Goal: Information Seeking & Learning: Learn about a topic

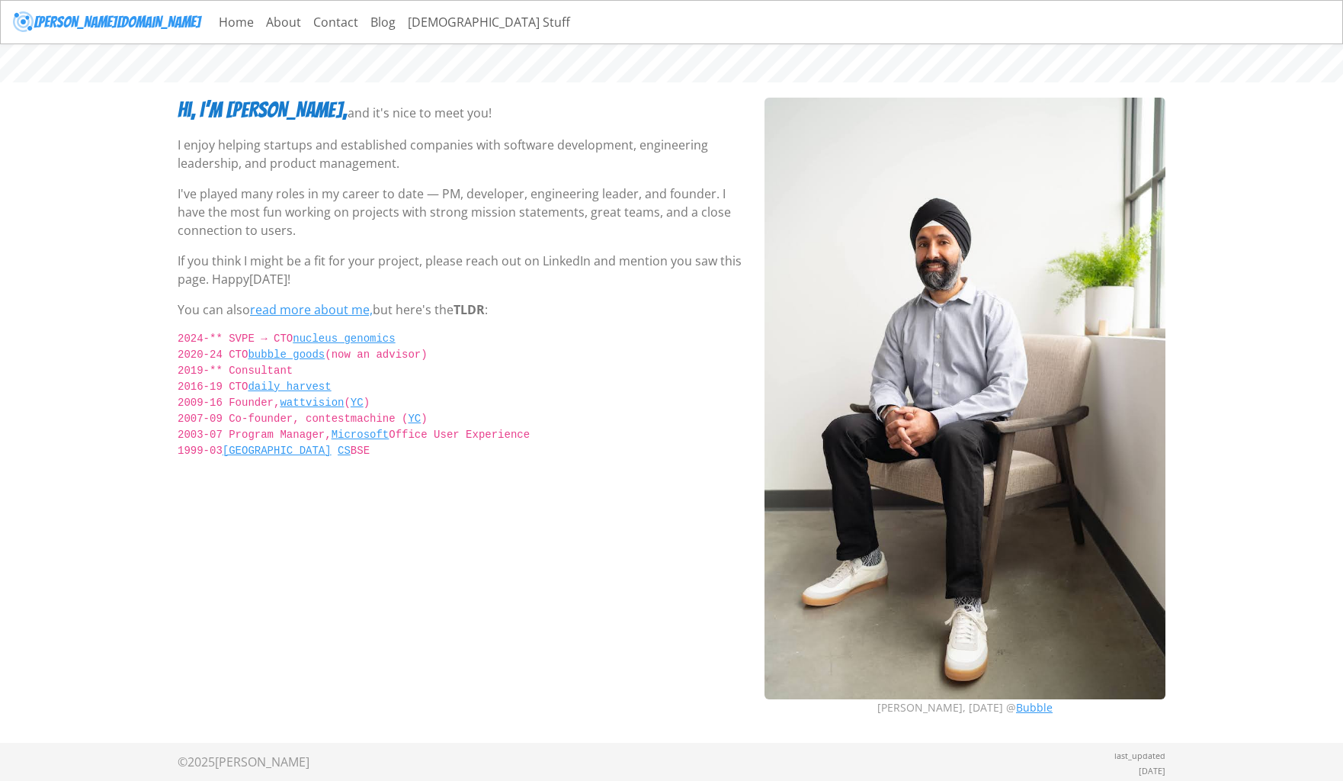
click at [228, 560] on div "Hi, I’m Savraj, and it's nice to meet you! I enjoy helping startups and establi…" at bounding box center [461, 413] width 587 height 630
click at [312, 312] on link "read more about me," at bounding box center [311, 309] width 123 height 17
click at [213, 23] on link "Home" at bounding box center [236, 22] width 47 height 30
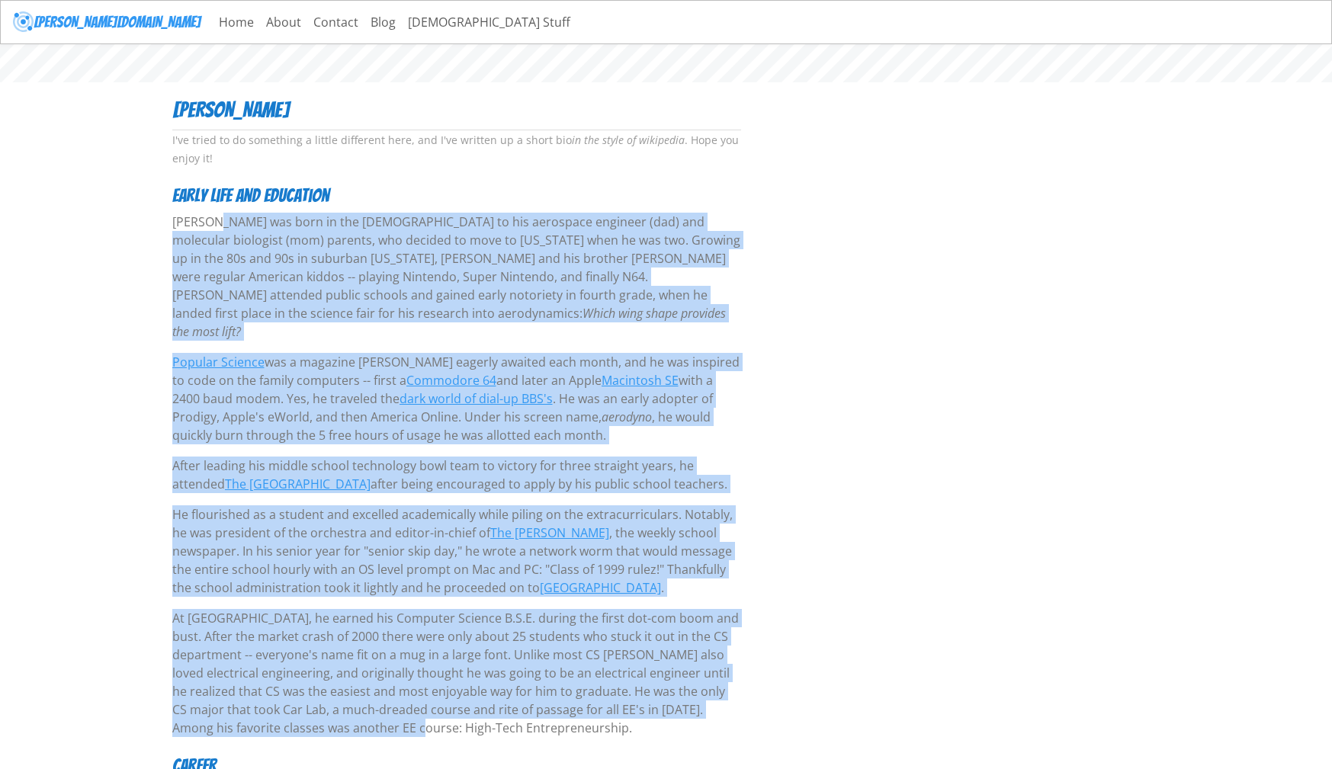
drag, startPoint x: 174, startPoint y: 220, endPoint x: 290, endPoint y: 708, distance: 502.1
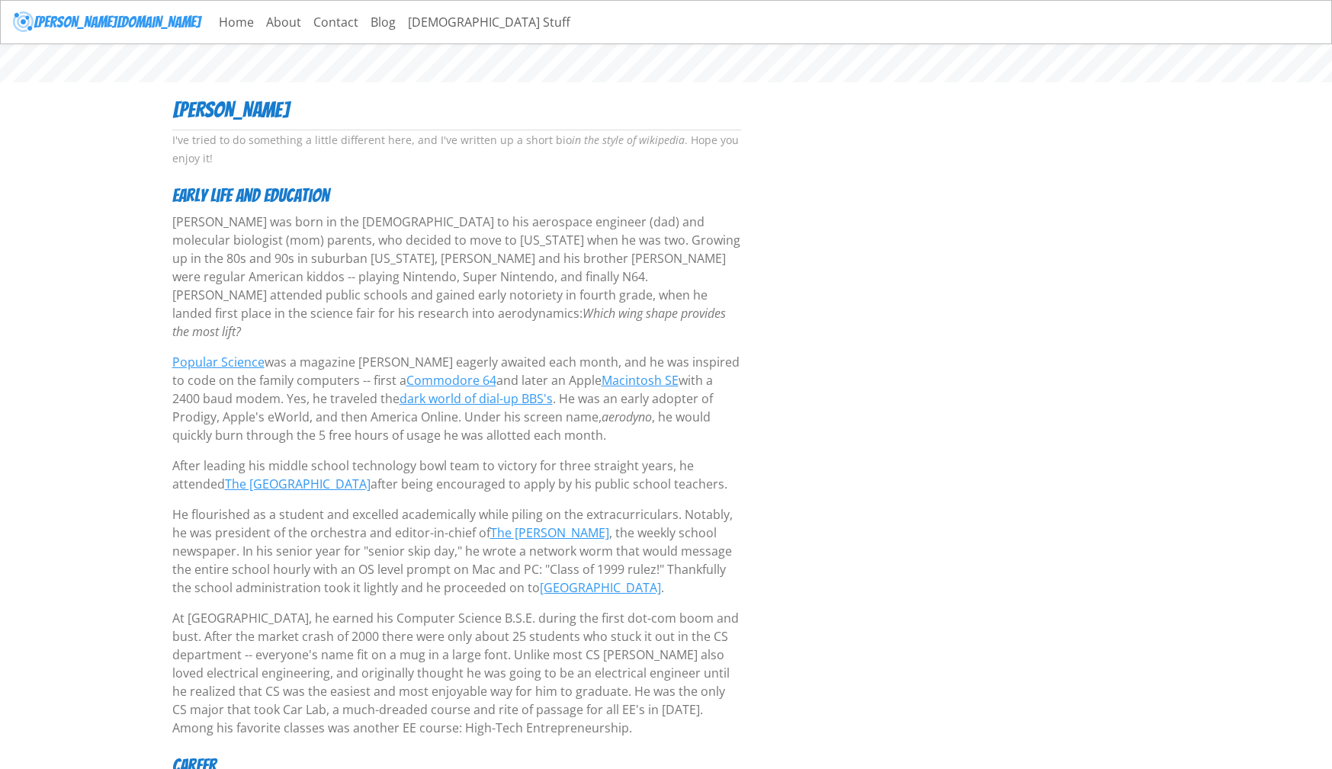
drag, startPoint x: 290, startPoint y: 708, endPoint x: 462, endPoint y: 710, distance: 172.3
click at [462, 710] on p "At [GEOGRAPHIC_DATA], he earned his Computer Science B.S.E. during the first do…" at bounding box center [456, 673] width 569 height 128
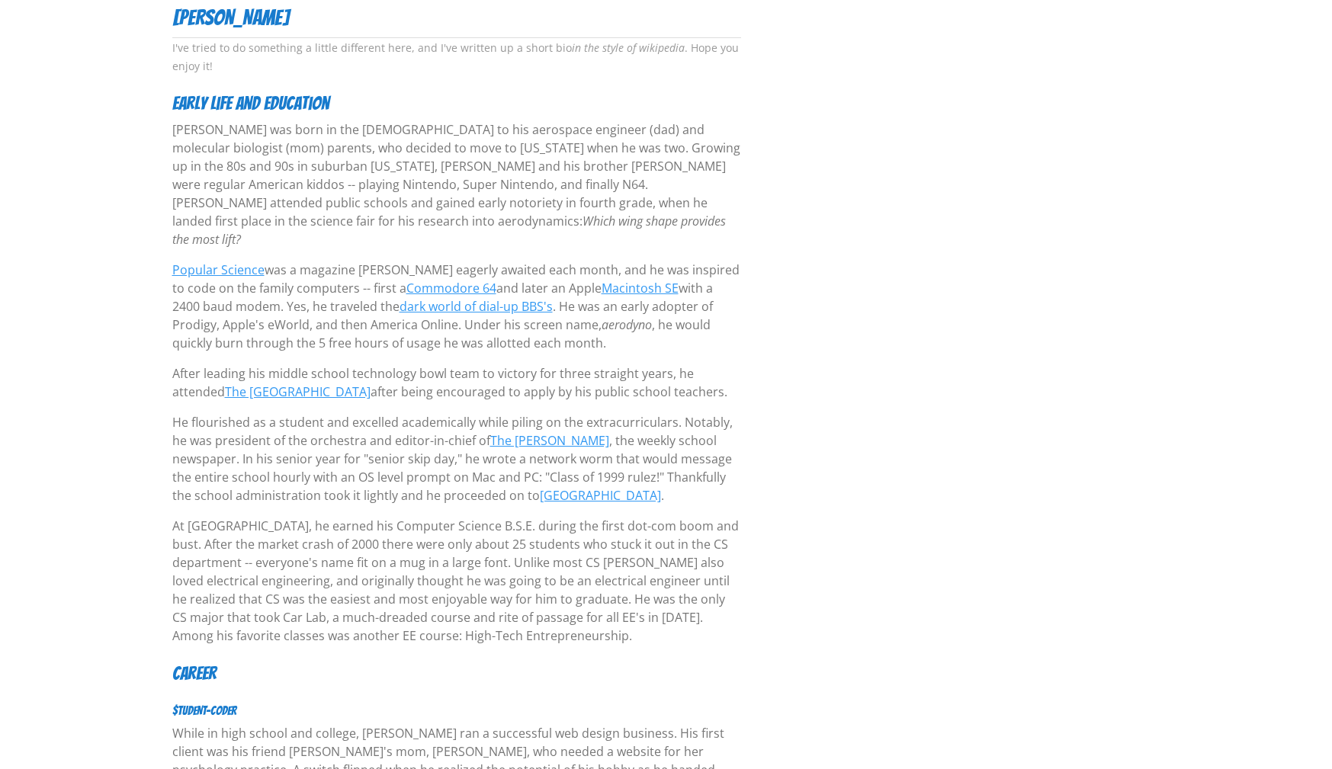
scroll to position [127, 0]
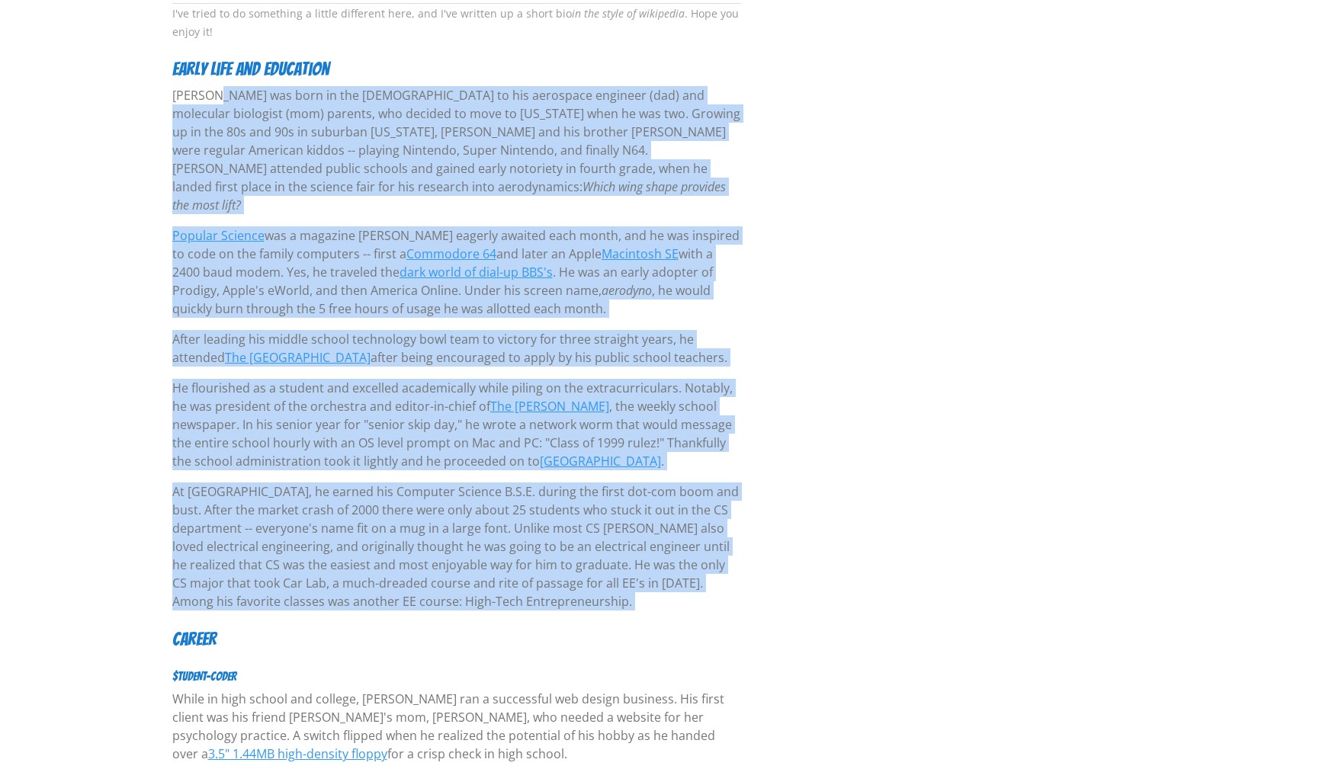
drag, startPoint x: 171, startPoint y: 224, endPoint x: 519, endPoint y: 603, distance: 514.1
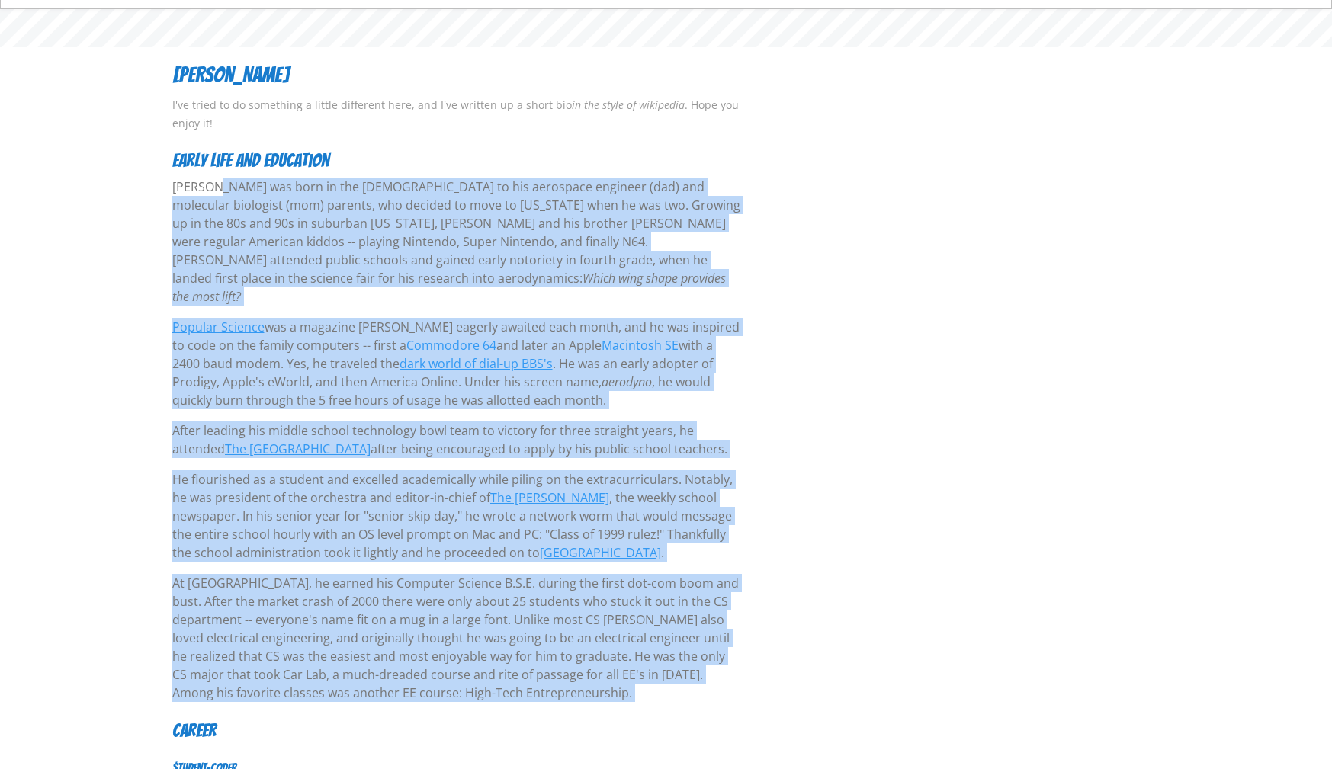
scroll to position [0, 0]
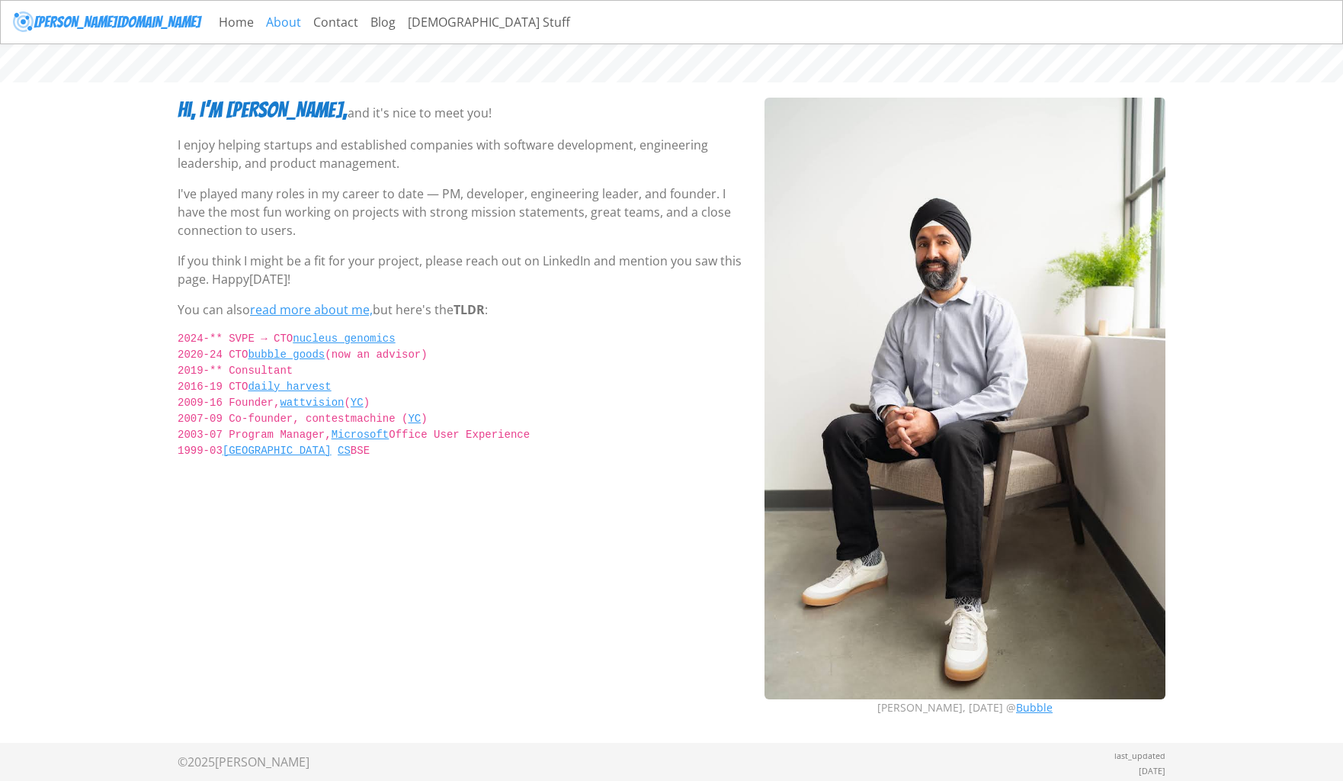
click at [260, 23] on link "About" at bounding box center [283, 22] width 47 height 30
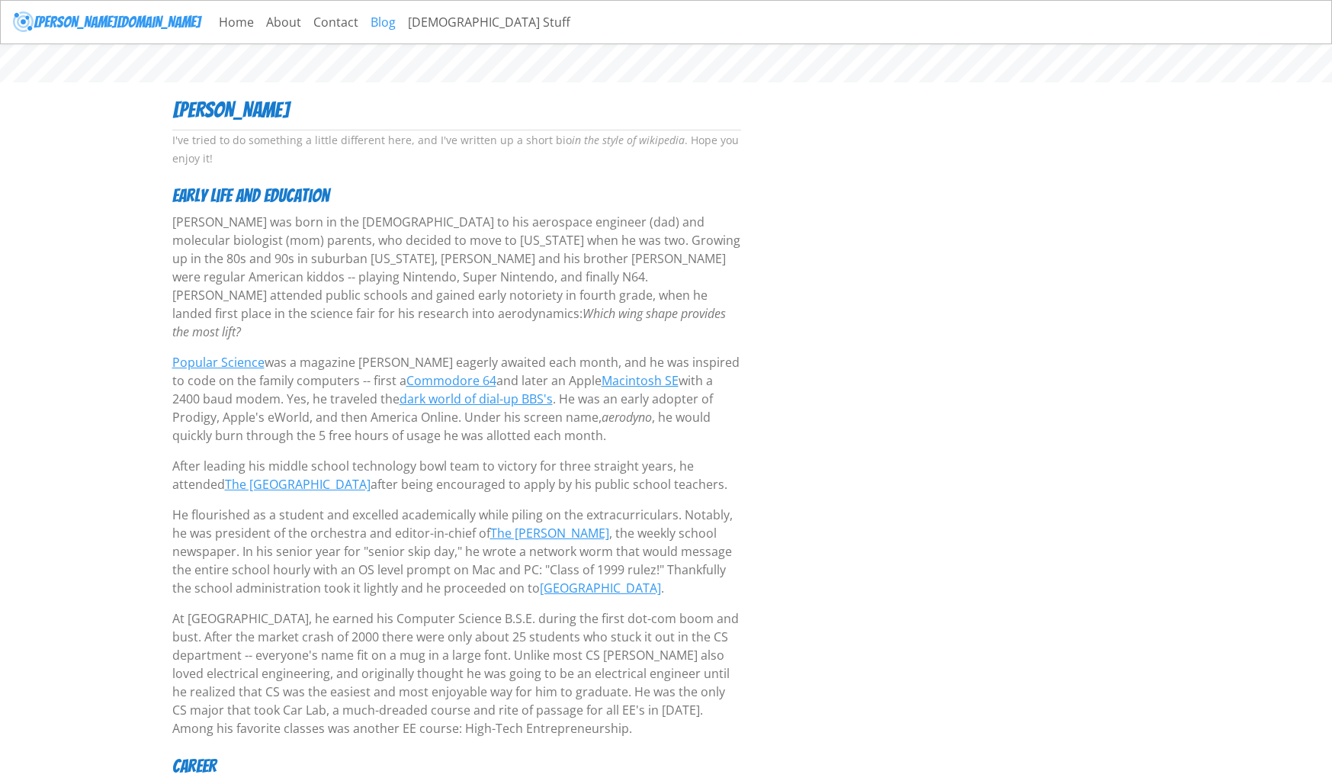
click at [364, 23] on link "Blog" at bounding box center [382, 22] width 37 height 30
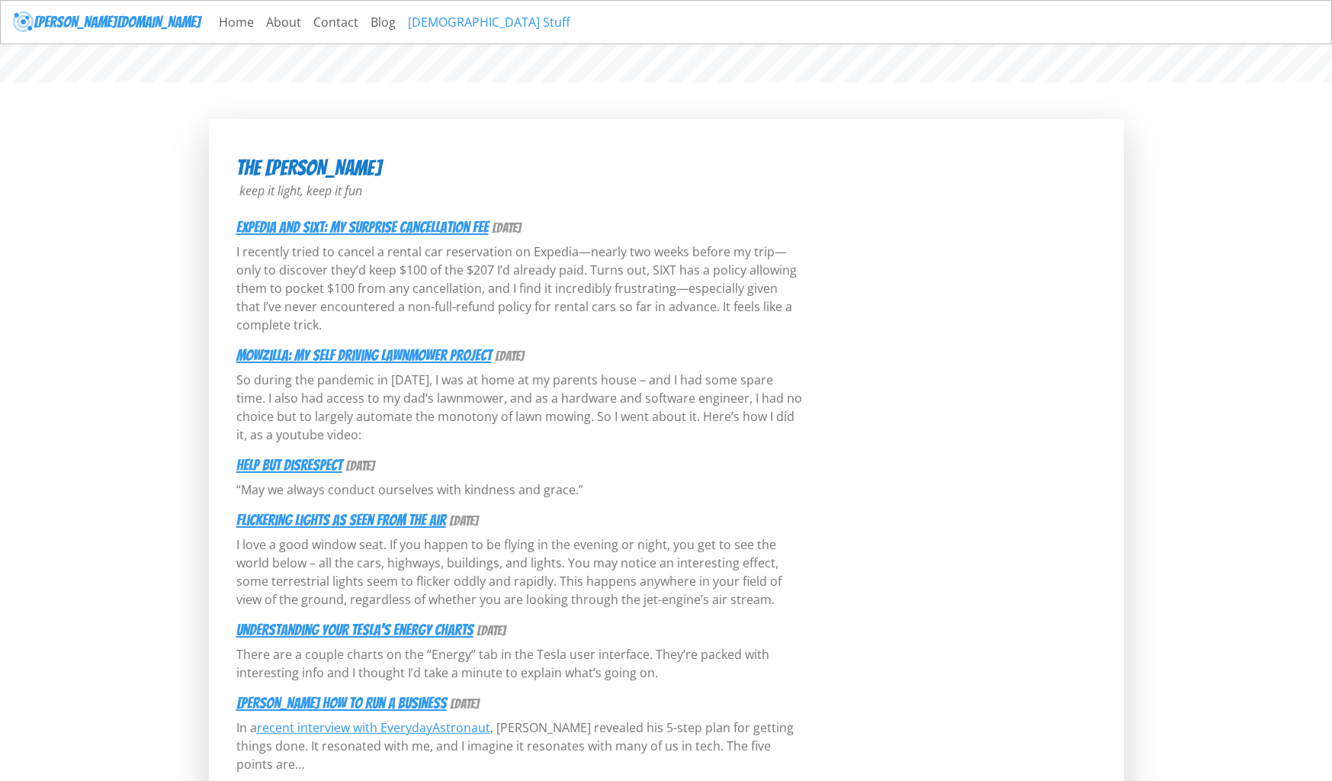
click at [402, 24] on link "[DEMOGRAPHIC_DATA] Stuff" at bounding box center [489, 22] width 175 height 30
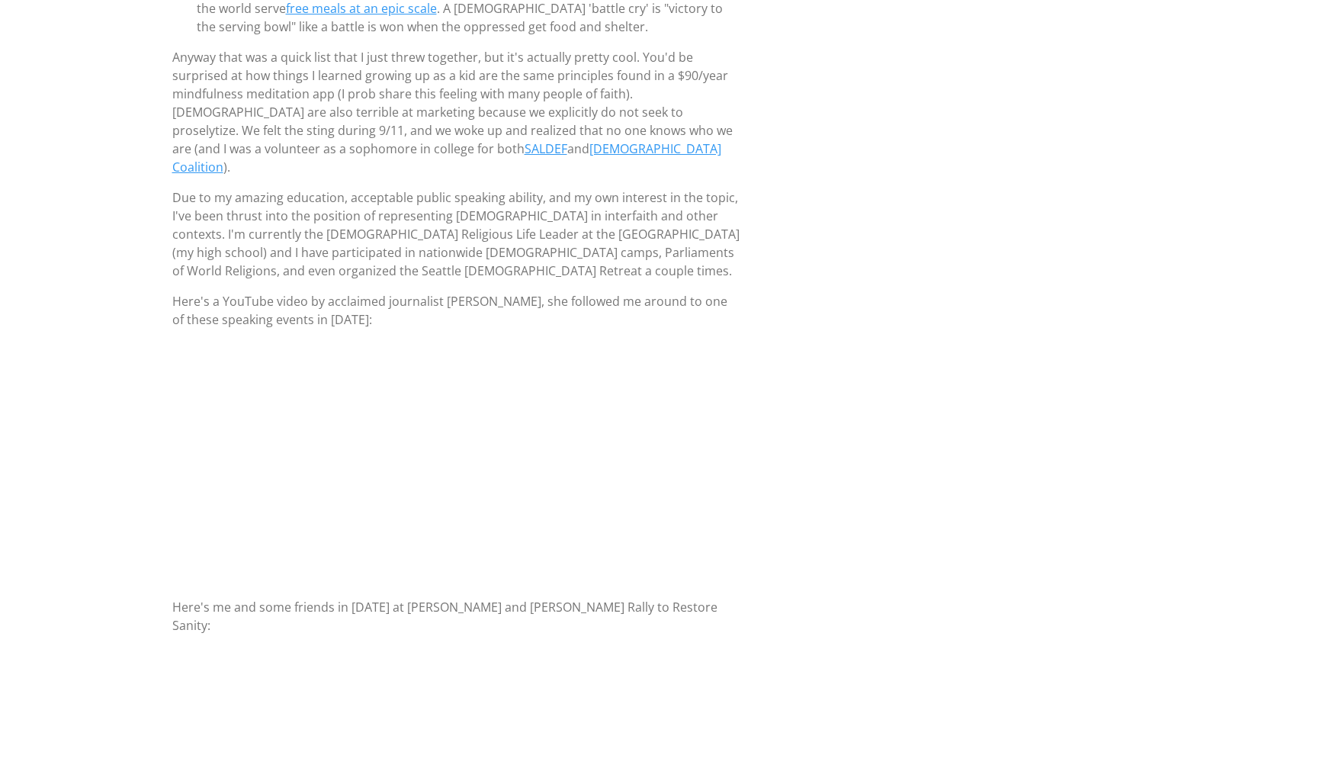
scroll to position [726, 0]
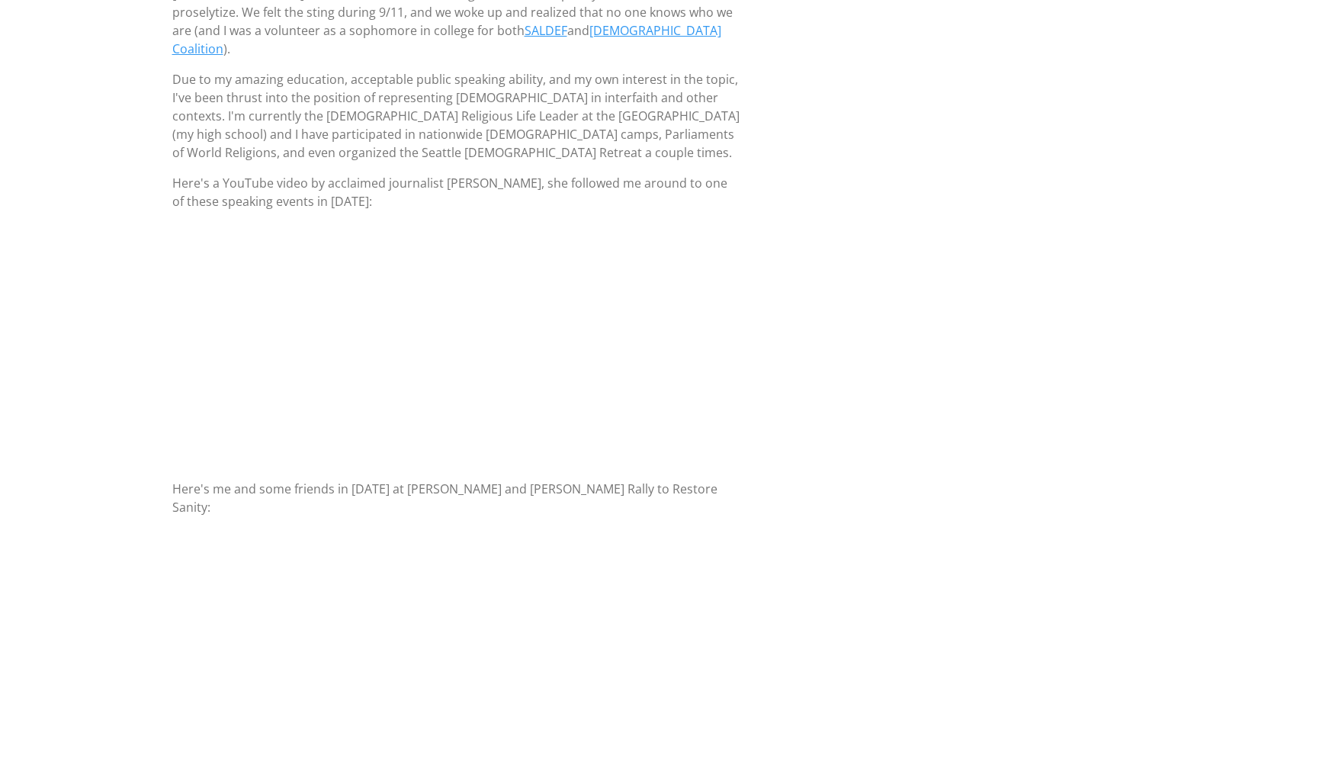
click at [72, 378] on body "savraj.co Home About Contact Blog Sikh Stuff Sikhi: Always Learning RUNNING THE…" at bounding box center [666, 44] width 1332 height 1541
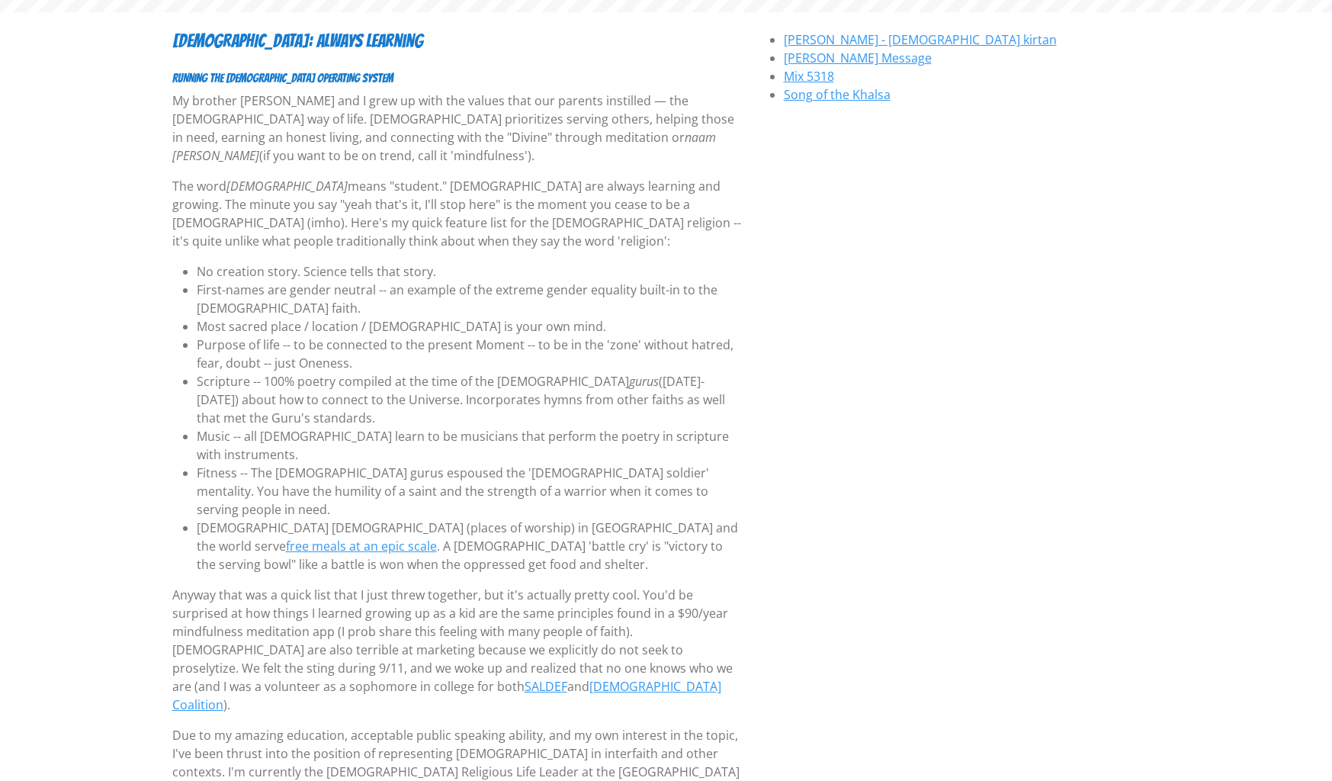
scroll to position [0, 0]
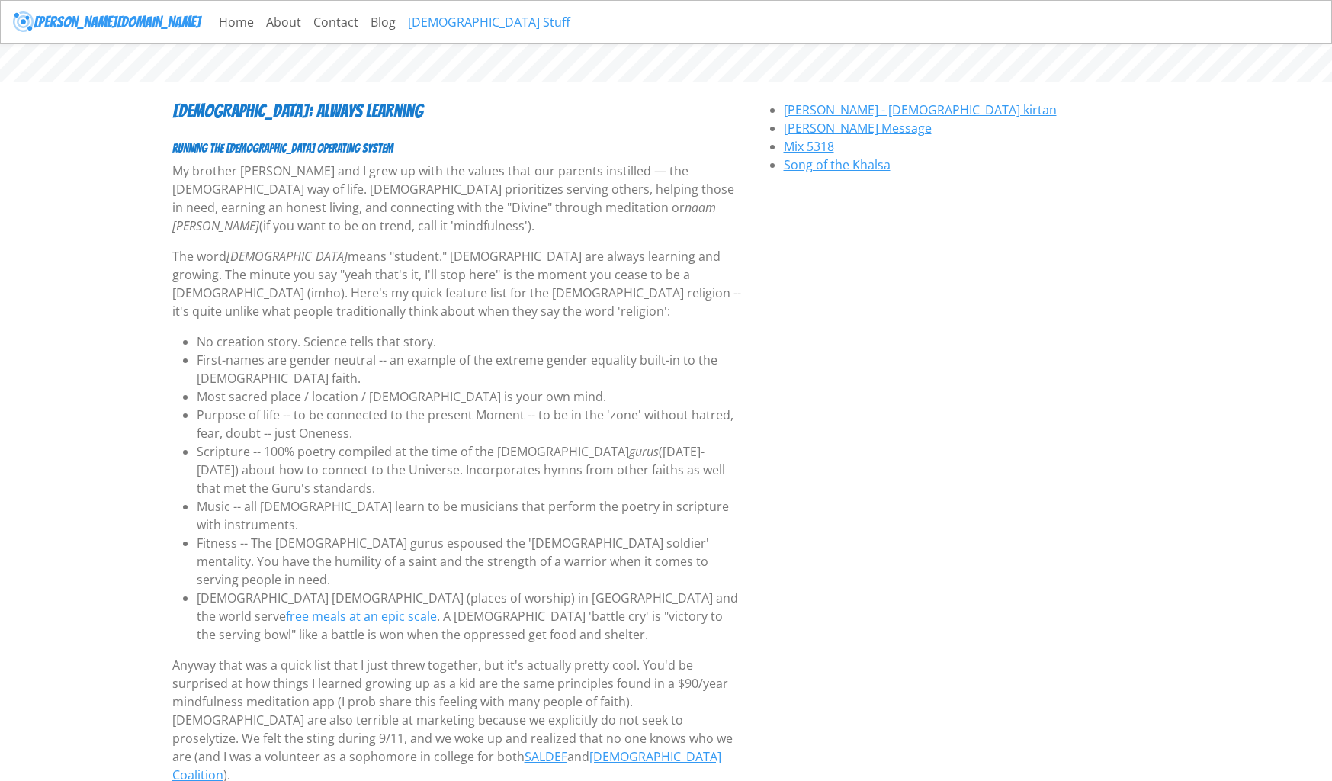
click at [402, 22] on link "[DEMOGRAPHIC_DATA] Stuff" at bounding box center [489, 22] width 175 height 30
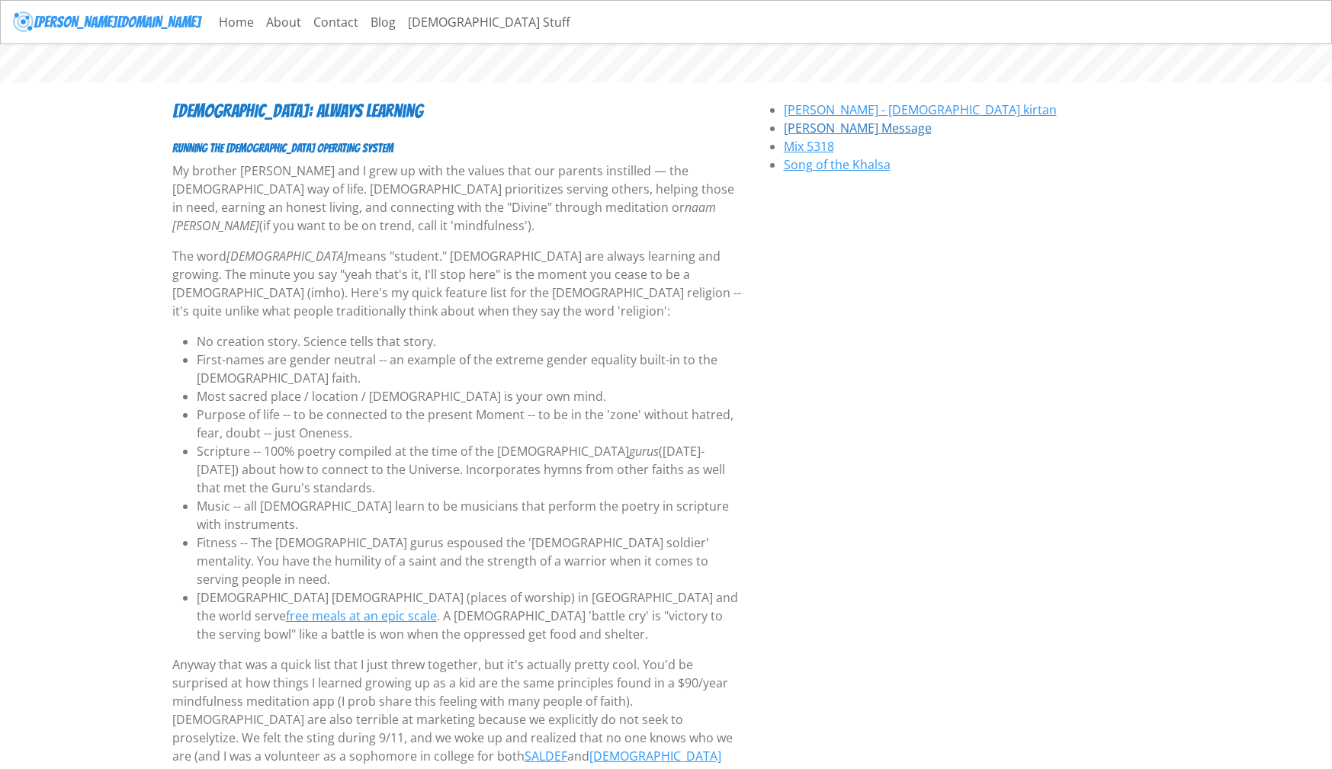
click at [858, 133] on link "Guru Nanak's Message" at bounding box center [858, 128] width 148 height 17
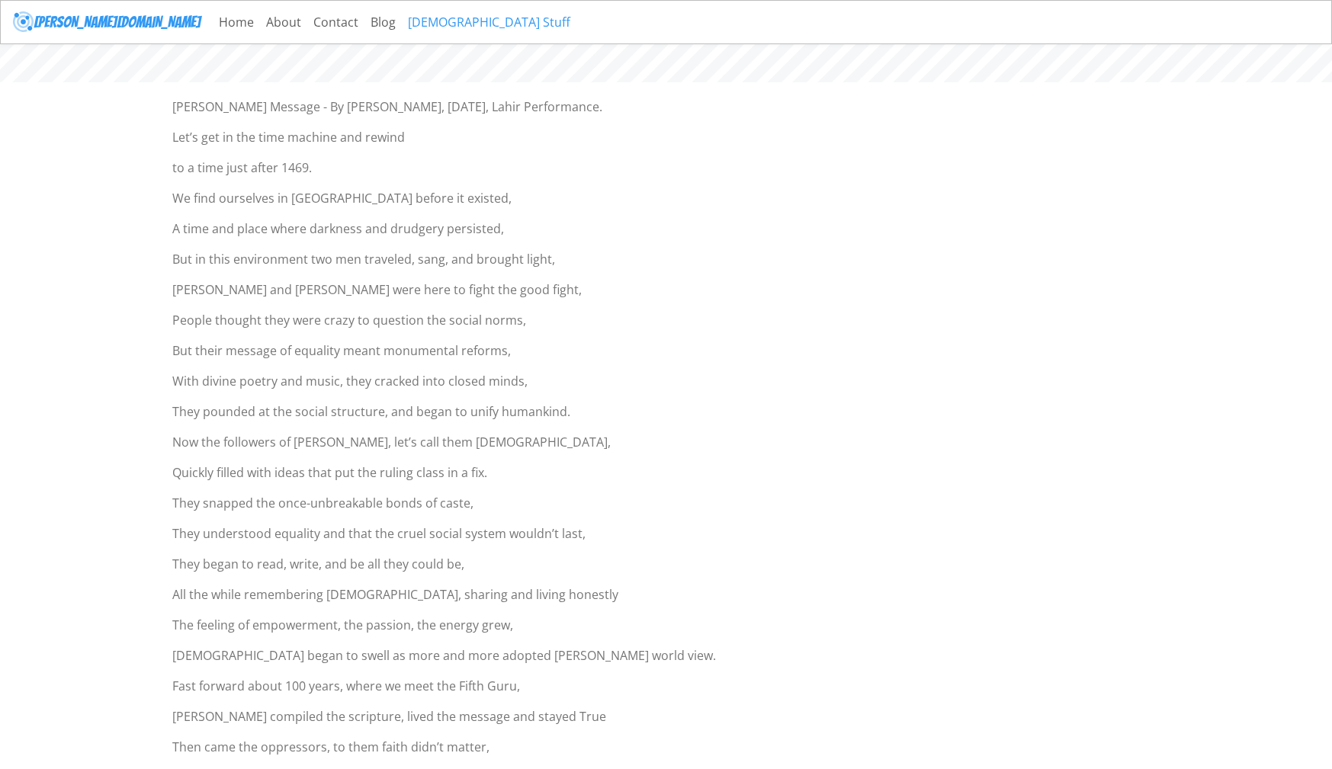
click at [402, 21] on link "[DEMOGRAPHIC_DATA] Stuff" at bounding box center [489, 22] width 175 height 30
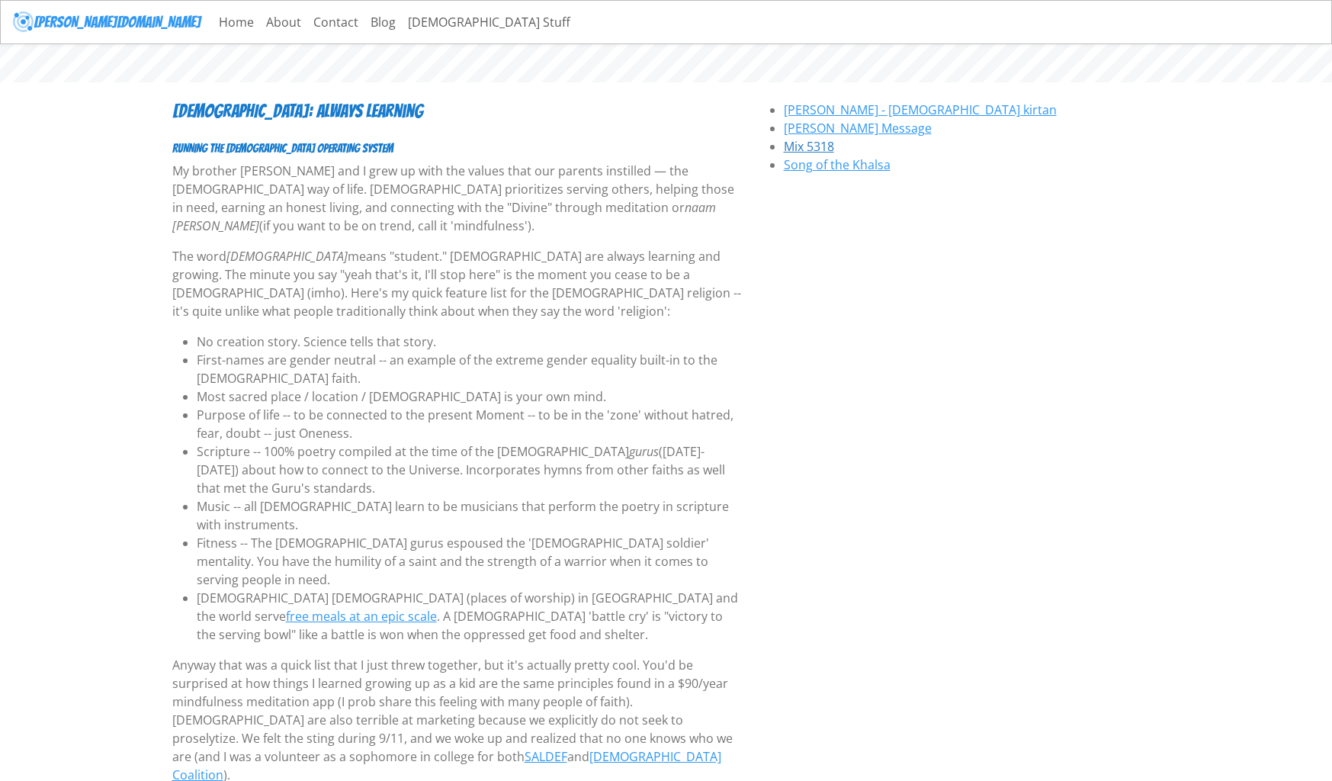
click at [813, 149] on link "Mix 5318" at bounding box center [809, 146] width 50 height 17
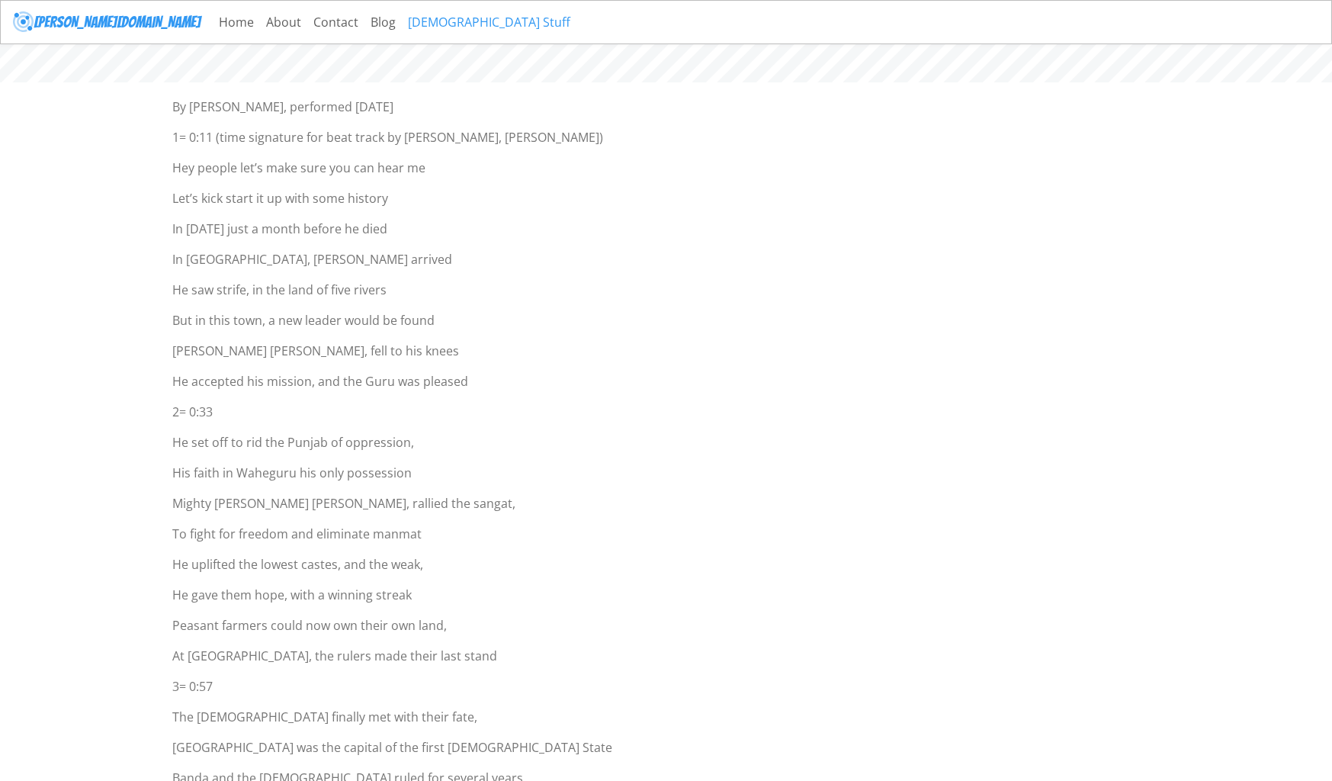
click at [402, 24] on link "[DEMOGRAPHIC_DATA] Stuff" at bounding box center [489, 22] width 175 height 30
